Goal: Task Accomplishment & Management: Complete application form

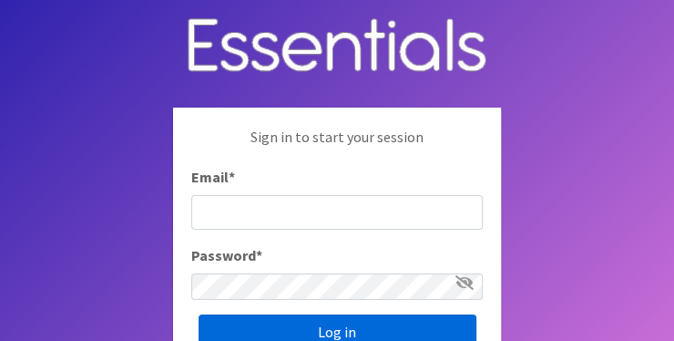
type input "[EMAIL_ADDRESS][DOMAIN_NAME]"
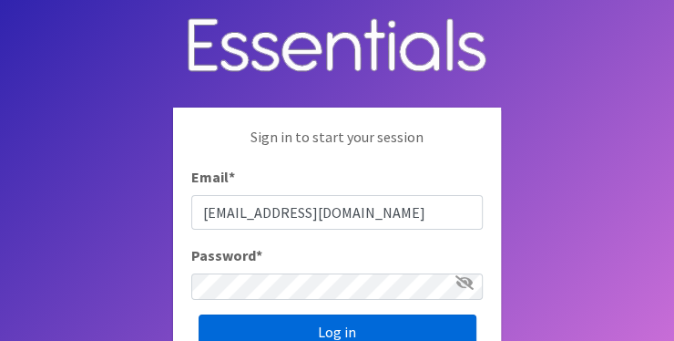
click at [330, 314] on input "Log in" at bounding box center [338, 331] width 278 height 35
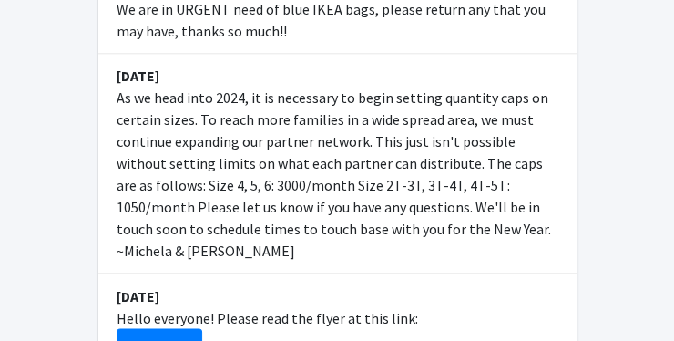
scroll to position [1040, 0]
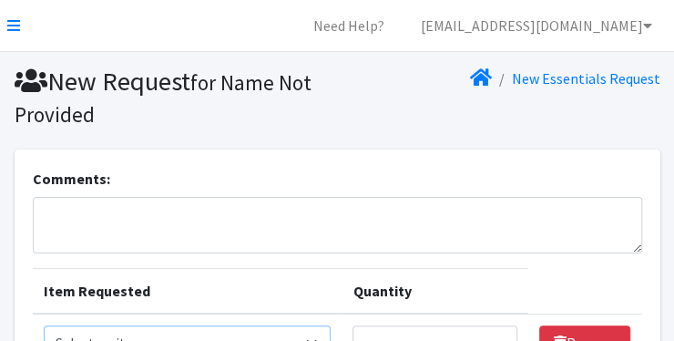
click at [326, 325] on select "Select an item 2T3T(30/child) 3T4T(30/child) 4T5T(30/child) Cloth Diaper Kit (s…" at bounding box center [188, 342] width 288 height 35
select select "961"
click at [44, 325] on select "Select an item 2T3T(30/child) 3T4T(30/child) 4T5T(30/child) Cloth Diaper Kit (s…" at bounding box center [188, 342] width 288 height 35
click at [486, 325] on input "Quantity" at bounding box center [434, 342] width 165 height 35
type input "600"
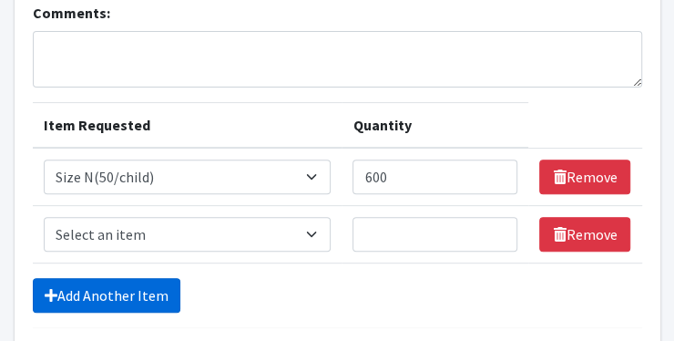
scroll to position [170, 0]
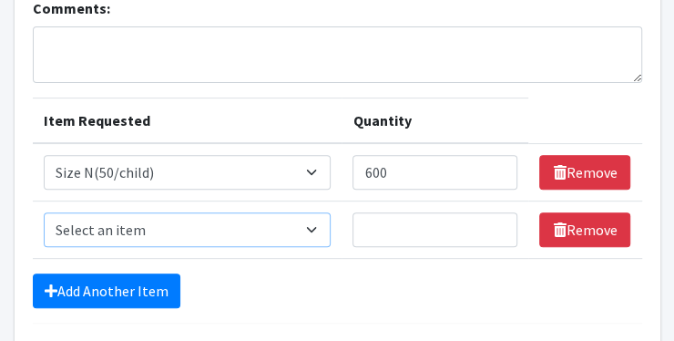
click at [90, 212] on select "Select an item 2T3T(30/child) 3T4T(30/child) 4T5T(30/child) Cloth Diaper Kit (s…" at bounding box center [188, 229] width 288 height 35
select select "950"
click at [44, 212] on select "Select an item 2T3T(30/child) 3T4T(30/child) 4T5T(30/child) Cloth Diaper Kit (s…" at bounding box center [188, 229] width 288 height 35
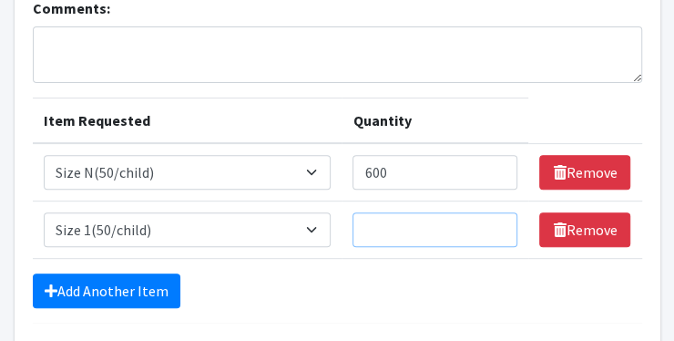
click at [415, 212] on input "Quantity" at bounding box center [434, 229] width 165 height 35
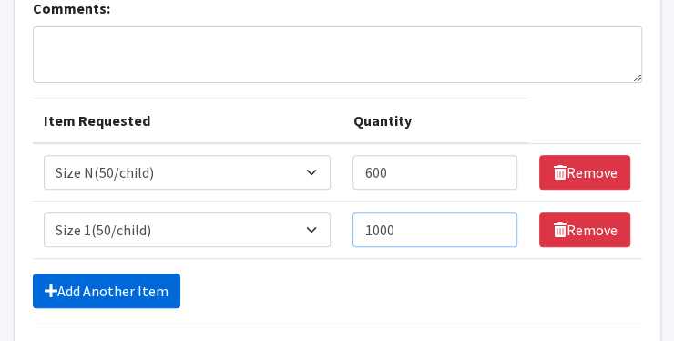
type input "1000"
click at [63, 273] on link "Add Another Item" at bounding box center [107, 290] width 148 height 35
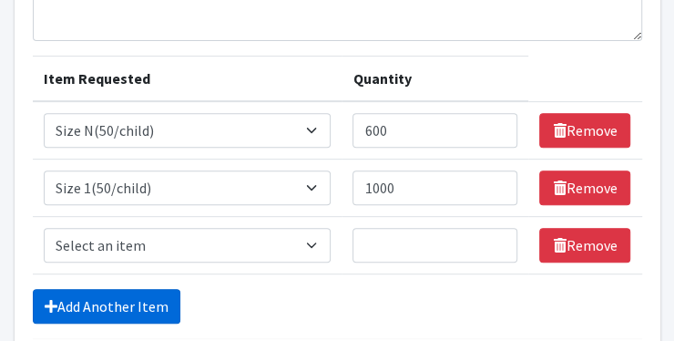
scroll to position [213, 0]
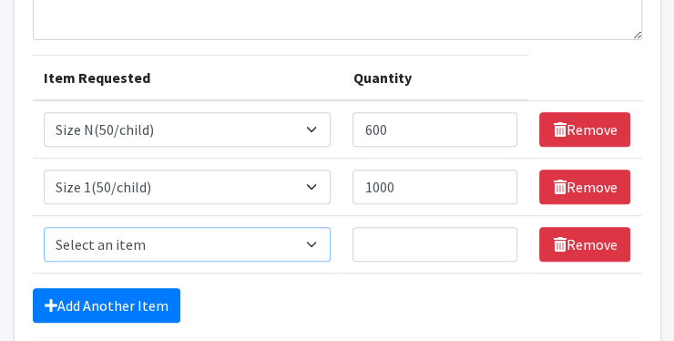
click at [100, 227] on select "Select an item 2T3T(30/child) 3T4T(30/child) 4T5T(30/child) Cloth Diaper Kit (s…" at bounding box center [188, 244] width 288 height 35
select select "951"
click at [44, 227] on select "Select an item 2T3T(30/child) 3T4T(30/child) 4T5T(30/child) Cloth Diaper Kit (s…" at bounding box center [188, 244] width 288 height 35
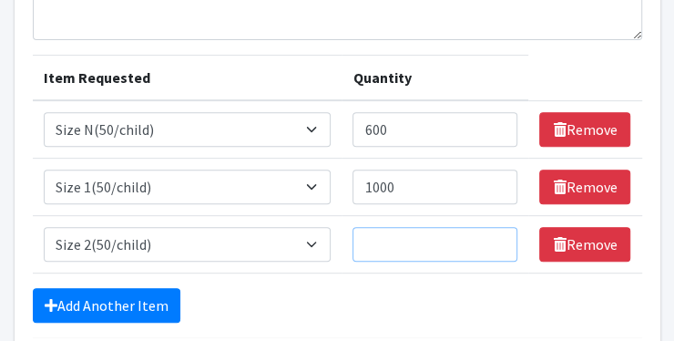
click at [406, 227] on input "Quantity" at bounding box center [434, 244] width 165 height 35
type input "8"
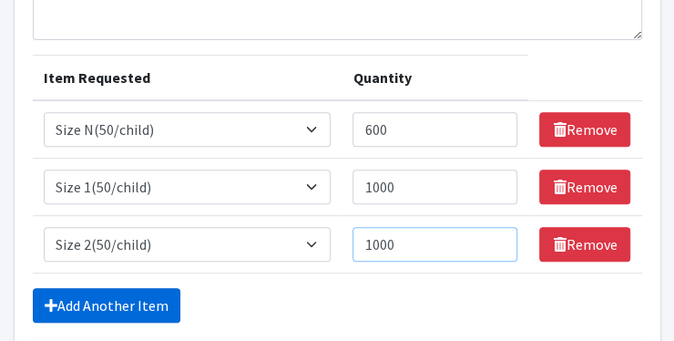
type input "1000"
click at [79, 288] on link "Add Another Item" at bounding box center [107, 305] width 148 height 35
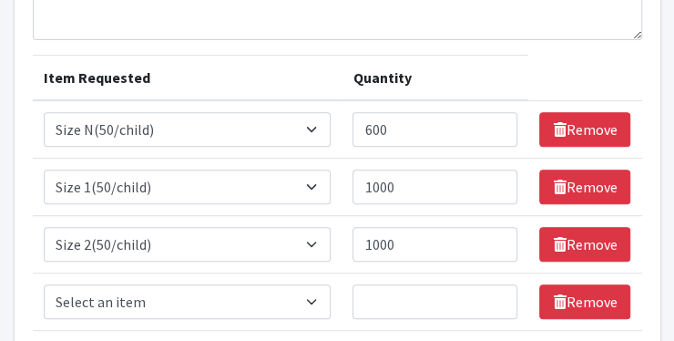
scroll to position [257, 0]
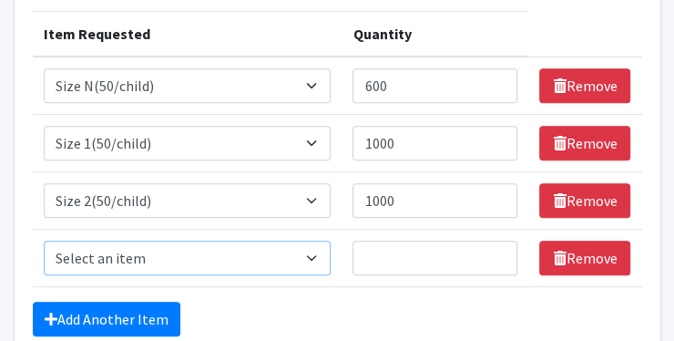
click at [101, 240] on select "Select an item 2T3T(30/child) 3T4T(30/child) 4T5T(30/child) Cloth Diaper Kit (s…" at bounding box center [188, 257] width 288 height 35
select select "954"
click at [44, 240] on select "Select an item 2T3T(30/child) 3T4T(30/child) 4T5T(30/child) Cloth Diaper Kit (s…" at bounding box center [188, 257] width 288 height 35
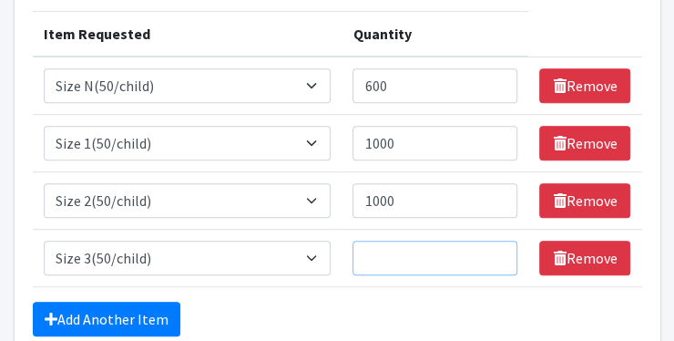
click at [402, 240] on input "Quantity" at bounding box center [434, 257] width 165 height 35
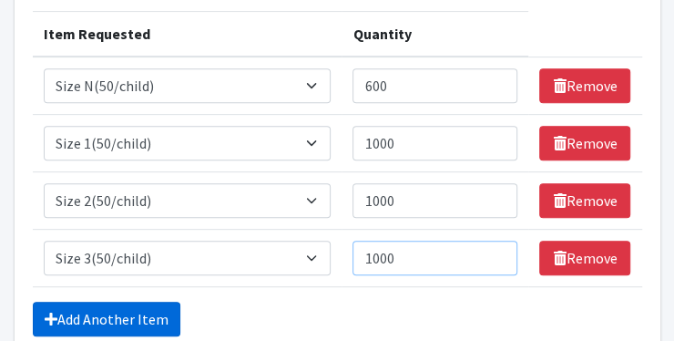
type input "1000"
click at [86, 301] on link "Add Another Item" at bounding box center [107, 318] width 148 height 35
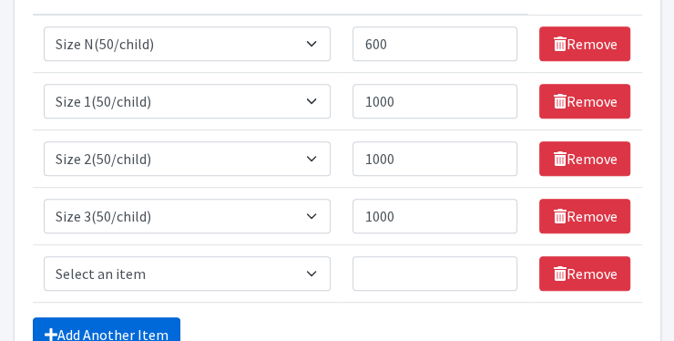
scroll to position [300, 0]
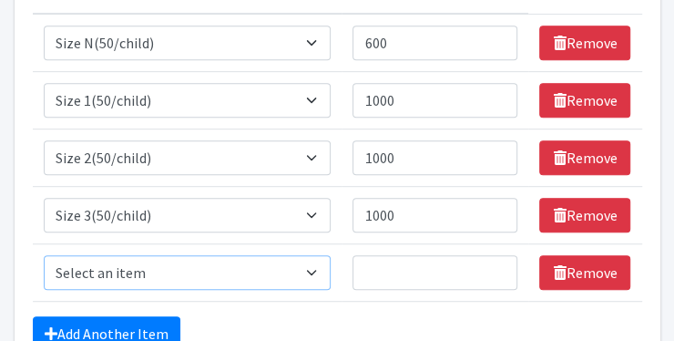
click at [71, 255] on select "Select an item 2T3T(30/child) 3T4T(30/child) 4T5T(30/child) Cloth Diaper Kit (s…" at bounding box center [188, 272] width 288 height 35
select select "963"
click at [44, 255] on select "Select an item 2T3T(30/child) 3T4T(30/child) 4T5T(30/child) Cloth Diaper Kit (s…" at bounding box center [188, 272] width 288 height 35
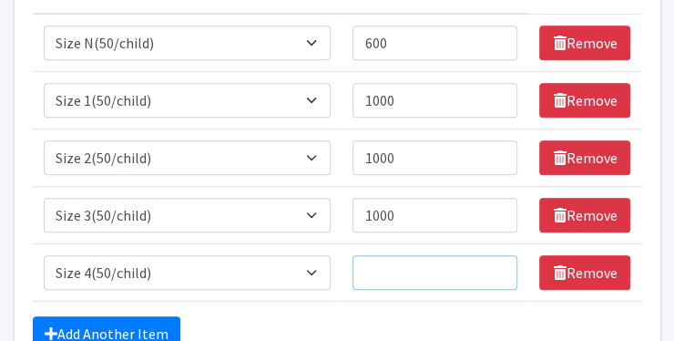
click at [384, 255] on input "Quantity" at bounding box center [434, 272] width 165 height 35
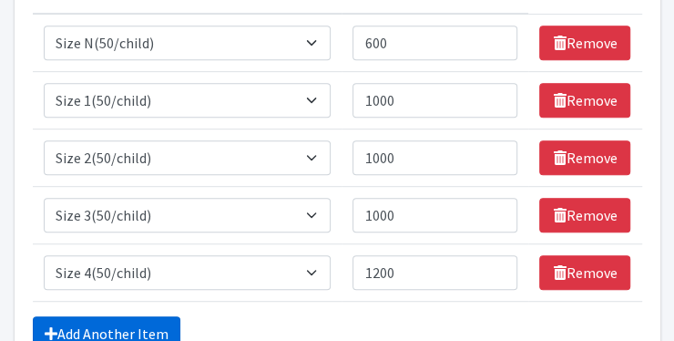
click at [56, 316] on link "Add Another Item" at bounding box center [107, 333] width 148 height 35
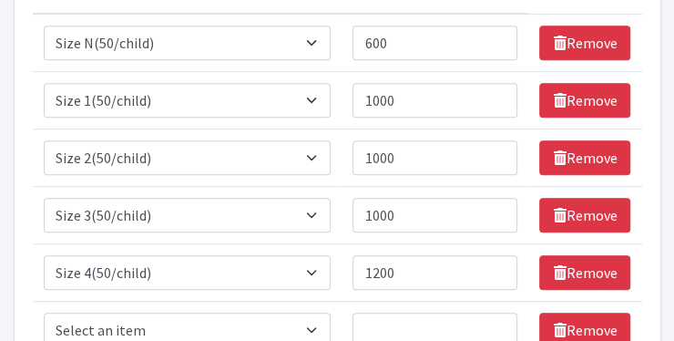
scroll to position [343, 0]
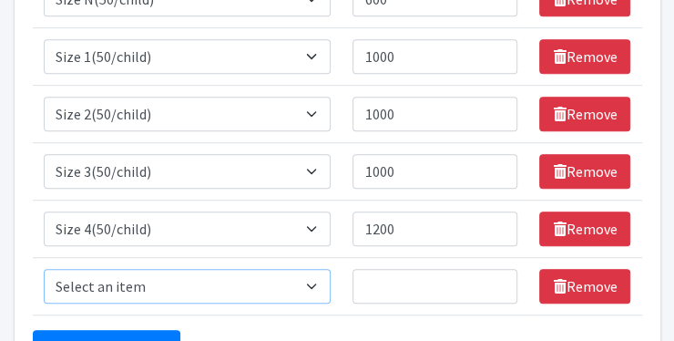
click at [97, 269] on select "Select an item 2T3T(30/child) 3T4T(30/child) 4T5T(30/child) Cloth Diaper Kit (s…" at bounding box center [188, 286] width 288 height 35
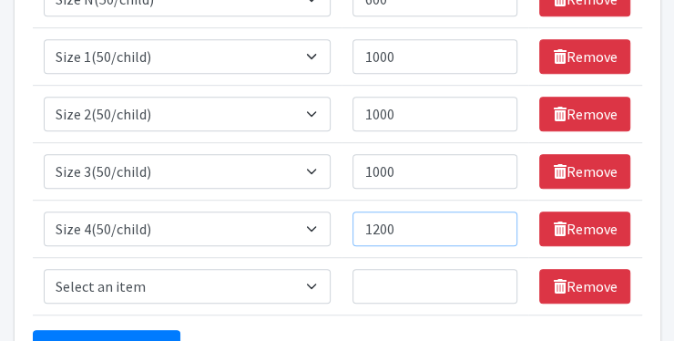
drag, startPoint x: 377, startPoint y: 83, endPoint x: 367, endPoint y: 85, distance: 10.2
click at [367, 211] on input "1200" at bounding box center [434, 228] width 165 height 35
type input "1000"
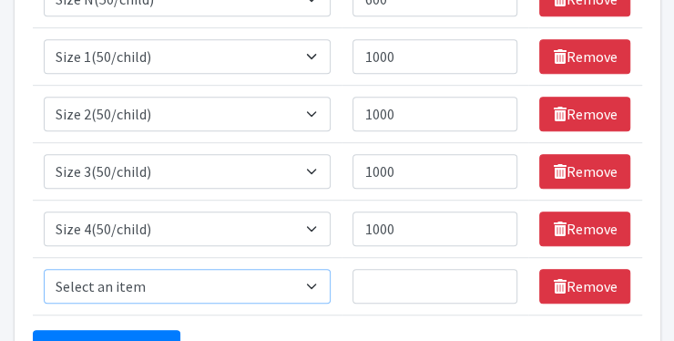
click at [90, 269] on select "Select an item 2T3T(30/child) 3T4T(30/child) 4T5T(30/child) Cloth Diaper Kit (s…" at bounding box center [188, 286] width 288 height 35
select select "964"
click at [44, 269] on select "Select an item 2T3T(30/child) 3T4T(30/child) 4T5T(30/child) Cloth Diaper Kit (s…" at bounding box center [188, 286] width 288 height 35
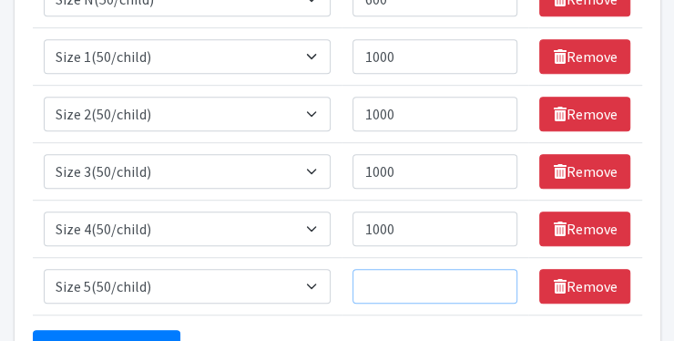
click at [395, 269] on input "Quantity" at bounding box center [434, 286] width 165 height 35
type input "1200"
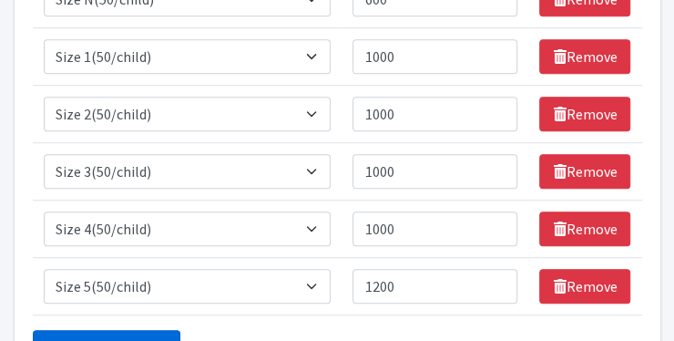
click at [67, 330] on link "Add Another Item" at bounding box center [107, 347] width 148 height 35
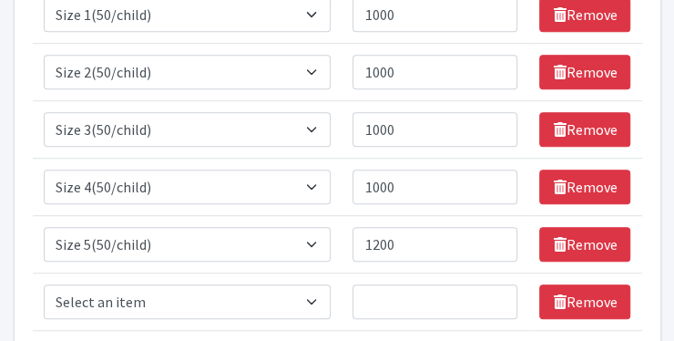
scroll to position [386, 0]
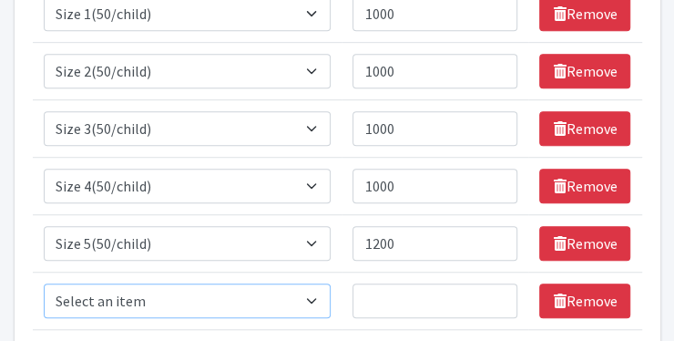
click at [84, 283] on select "Select an item 2T3T(30/child) 3T4T(30/child) 4T5T(30/child) Cloth Diaper Kit (s…" at bounding box center [188, 300] width 288 height 35
select select "966"
click at [44, 283] on select "Select an item 2T3T(30/child) 3T4T(30/child) 4T5T(30/child) Cloth Diaper Kit (s…" at bounding box center [188, 300] width 288 height 35
click at [382, 283] on input "Quantity" at bounding box center [434, 300] width 165 height 35
type input "1200"
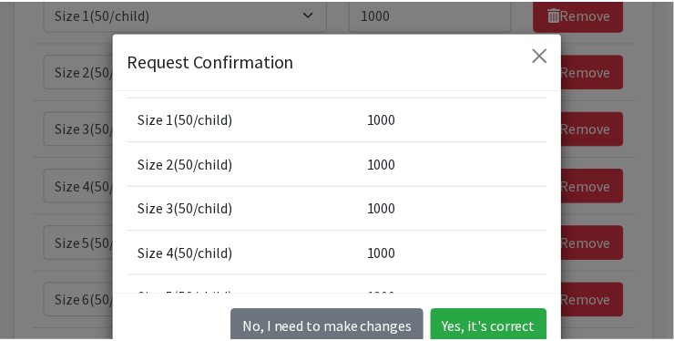
scroll to position [104, 0]
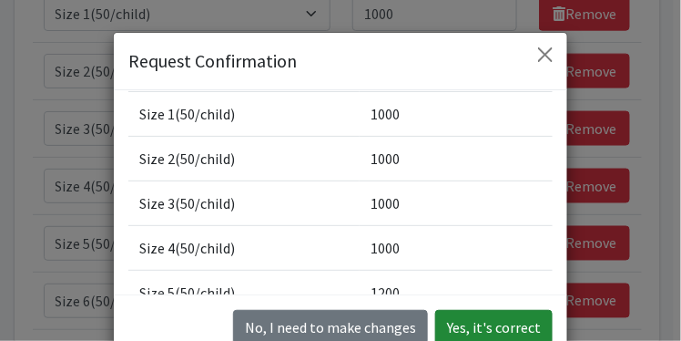
click at [500, 310] on button "Yes, it's correct" at bounding box center [493, 327] width 117 height 35
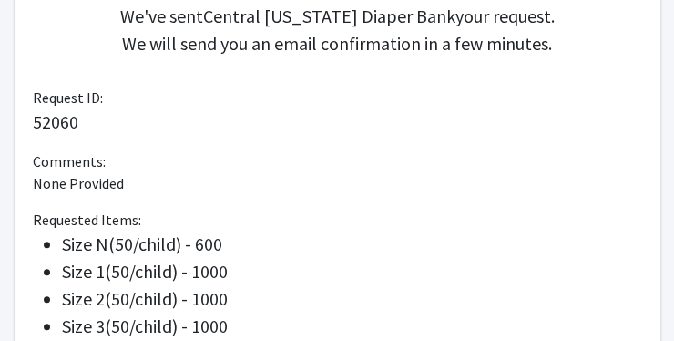
scroll to position [459, 0]
